Goal: Information Seeking & Learning: Learn about a topic

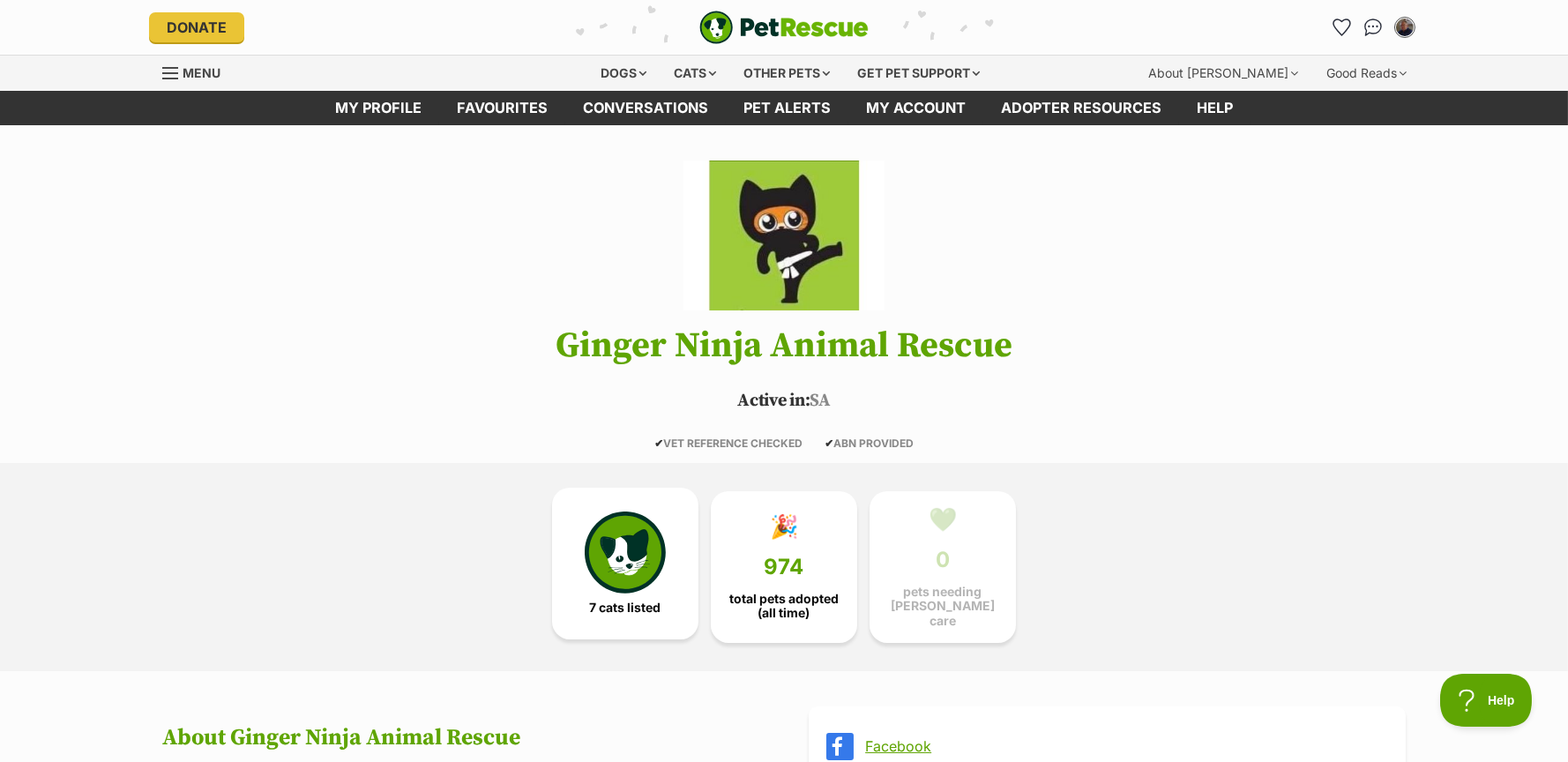
click at [630, 553] on img at bounding box center [625, 553] width 81 height 82
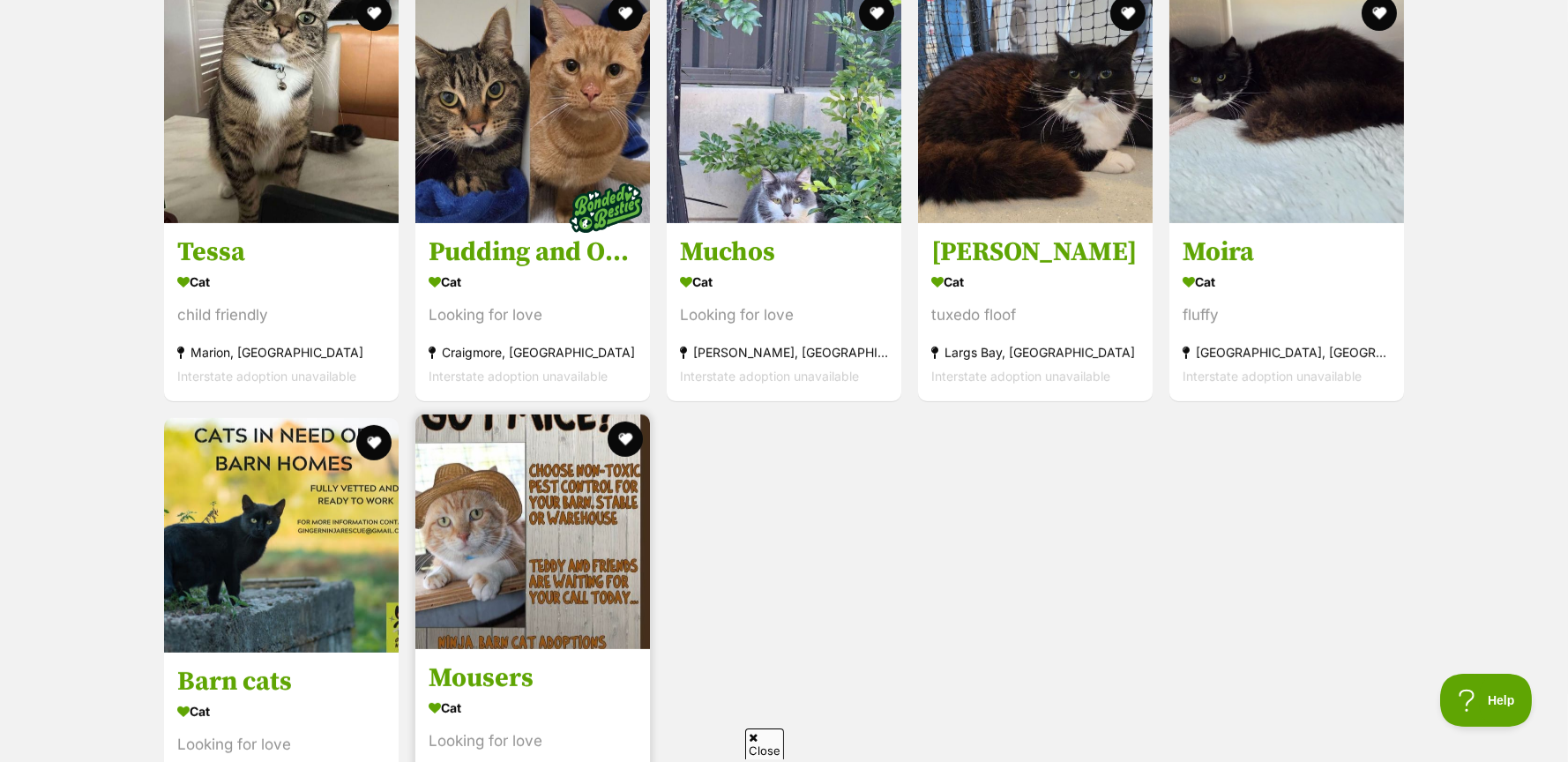
scroll to position [1860, 0]
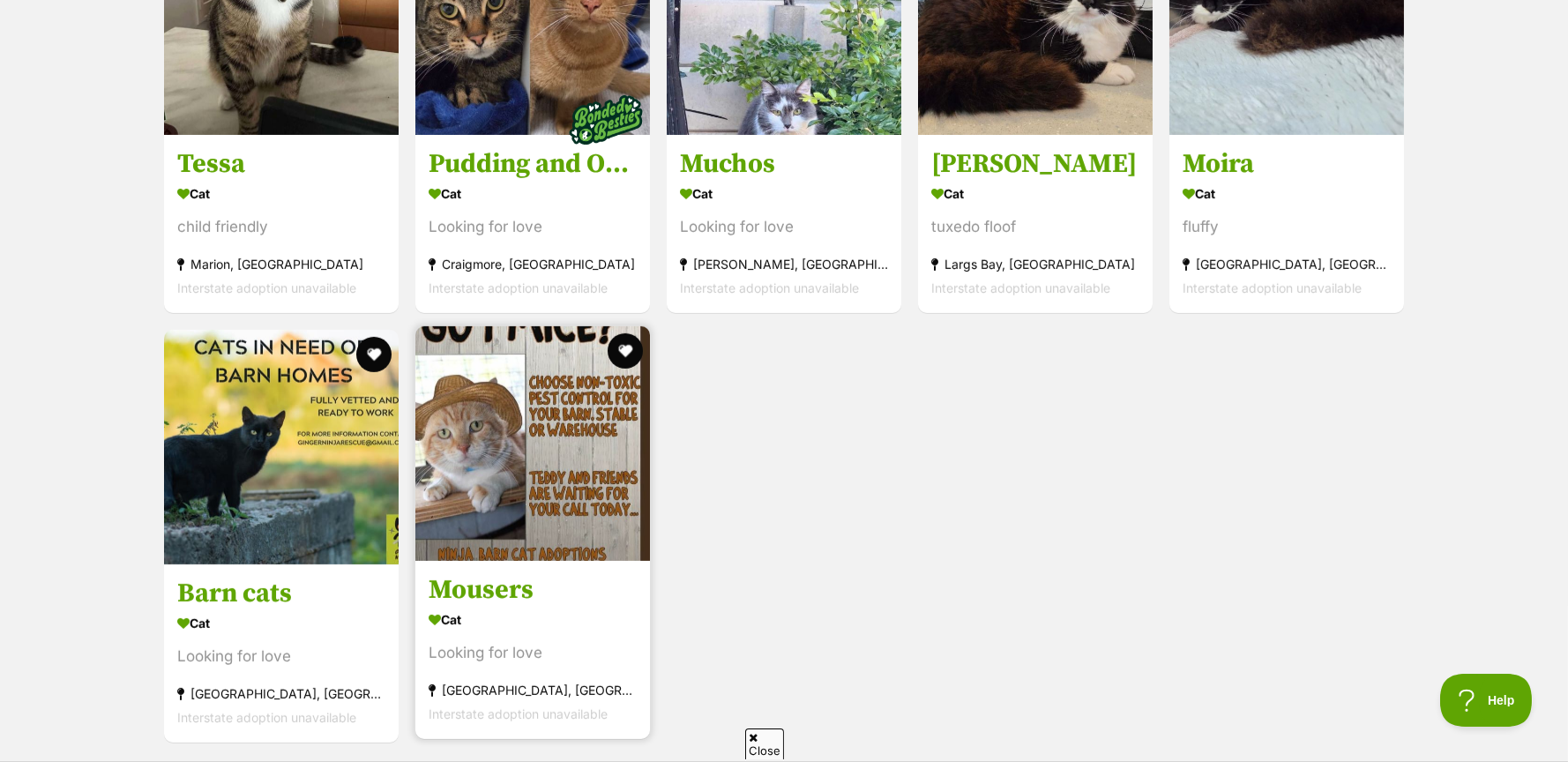
click at [512, 481] on img at bounding box center [532, 444] width 235 height 235
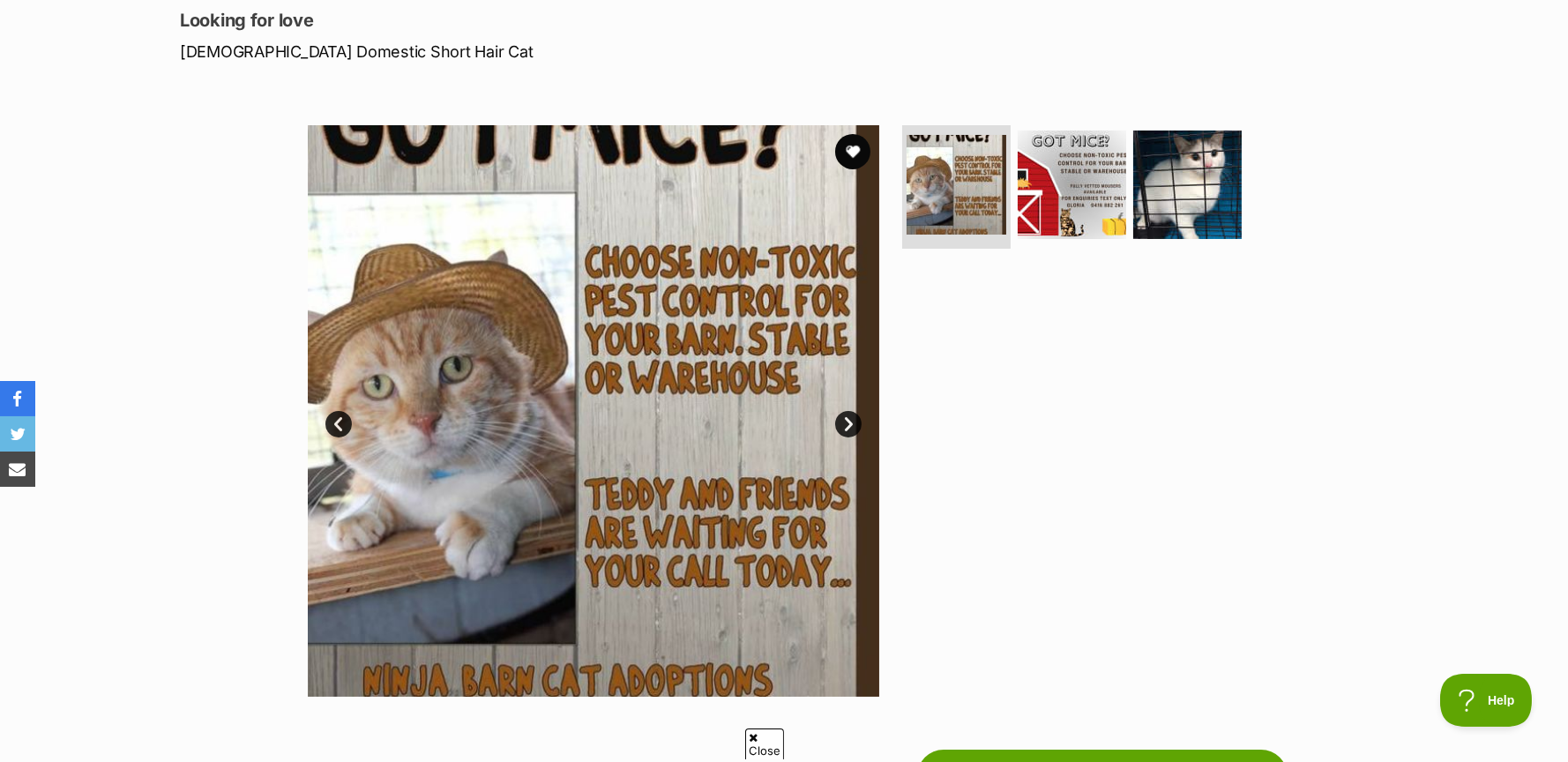
scroll to position [176, 0]
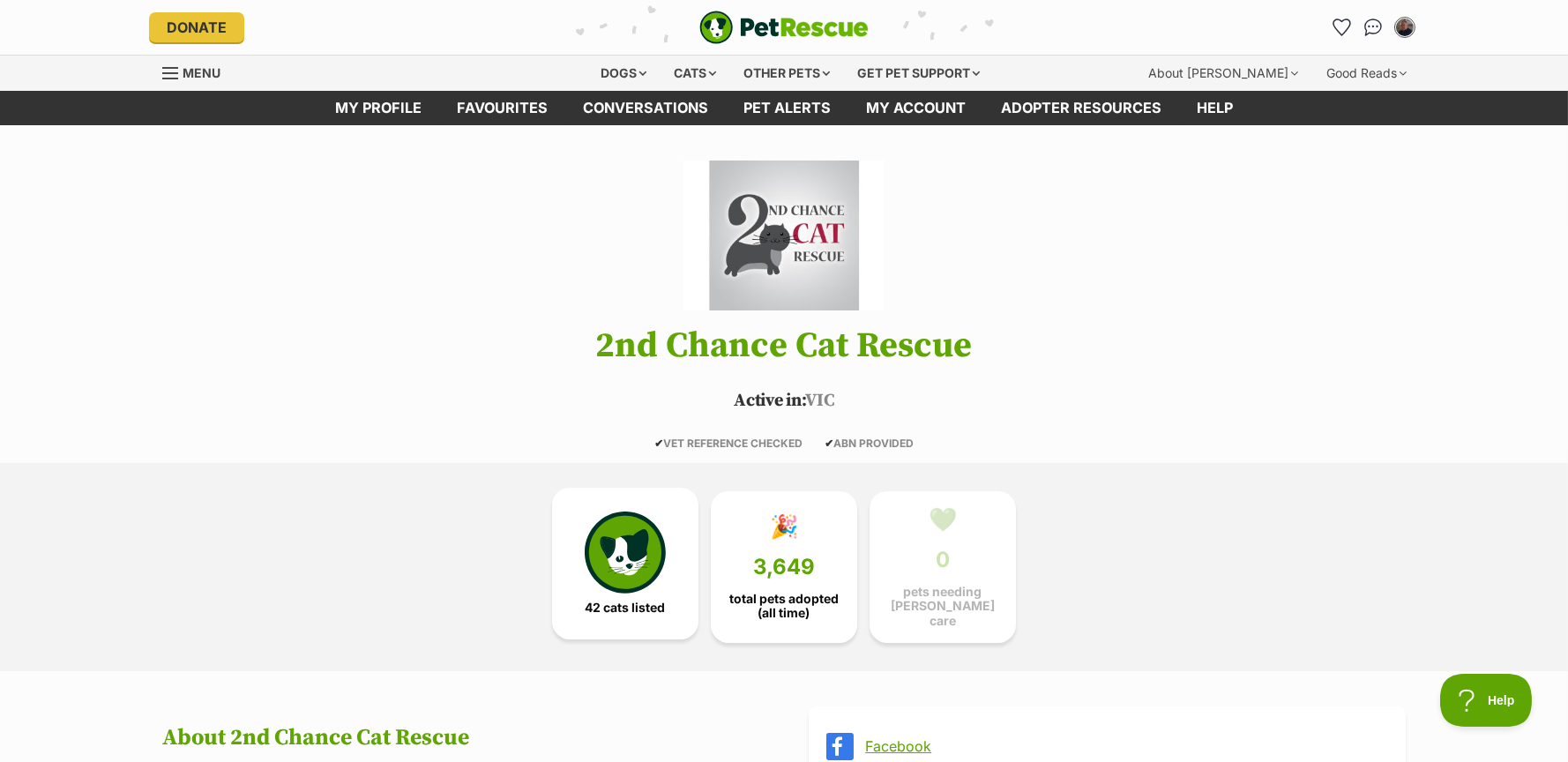
click at [625, 537] on img at bounding box center [625, 553] width 81 height 82
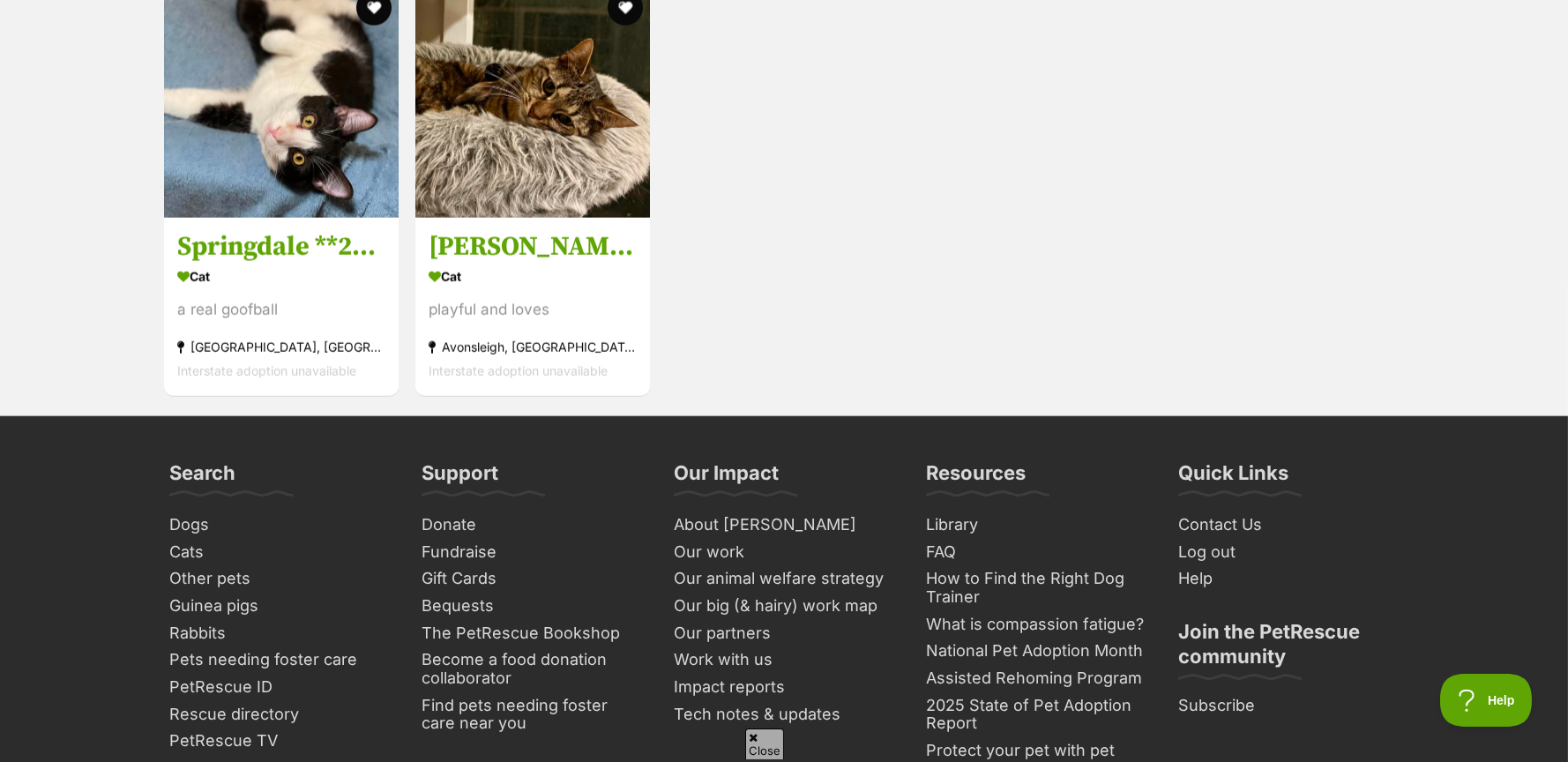
scroll to position [5565, 0]
